Goal: Transaction & Acquisition: Download file/media

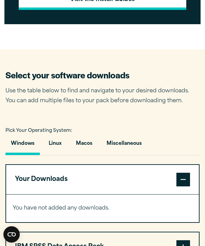
scroll to position [380, 0]
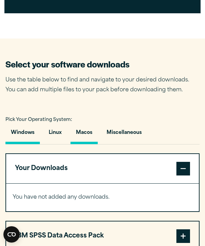
click at [85, 143] on button "Macos" at bounding box center [83, 134] width 27 height 19
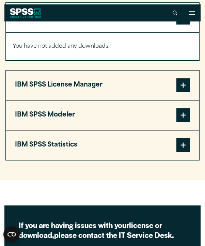
scroll to position [529, 0]
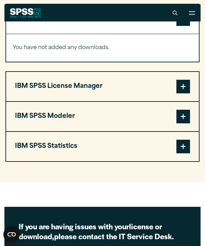
click at [186, 153] on span at bounding box center [183, 146] width 14 height 14
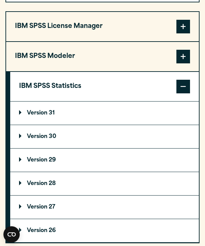
scroll to position [595, 0]
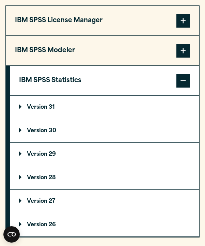
click at [51, 133] on p "Version 30" at bounding box center [37, 130] width 37 height 5
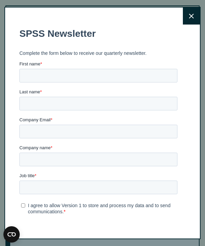
click at [194, 17] on button "Close" at bounding box center [191, 15] width 17 height 17
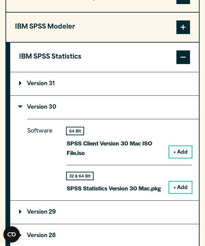
scroll to position [622, 0]
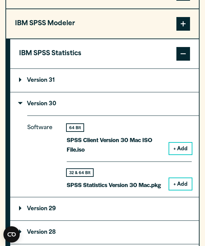
click at [181, 189] on button "+ Add" at bounding box center [180, 184] width 22 height 12
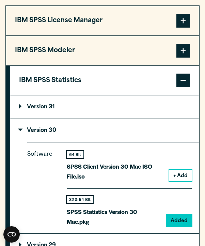
click at [178, 180] on button "+ Add" at bounding box center [180, 175] width 22 height 12
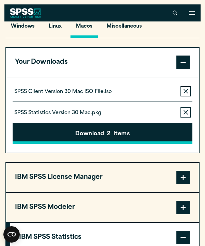
scroll to position [486, 0]
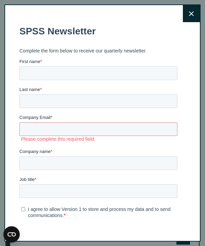
click at [189, 11] on button "Close" at bounding box center [191, 13] width 17 height 17
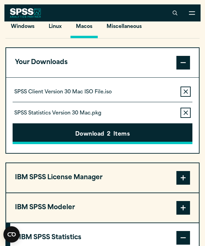
click at [109, 139] on span "2" at bounding box center [108, 134] width 3 height 9
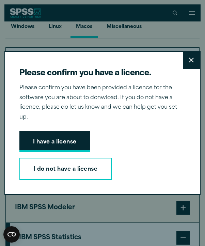
click at [73, 136] on button "I have a license" at bounding box center [54, 141] width 71 height 21
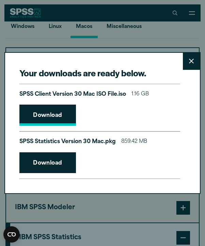
click at [63, 117] on link "Download" at bounding box center [47, 114] width 56 height 21
click at [63, 161] on link "Download" at bounding box center [47, 162] width 56 height 21
click at [55, 44] on div "Your downloads are ready below. Close SPSS Client Version 30 Mac ISO File.iso 1…" at bounding box center [102, 123] width 205 height 246
